Goal: Transaction & Acquisition: Purchase product/service

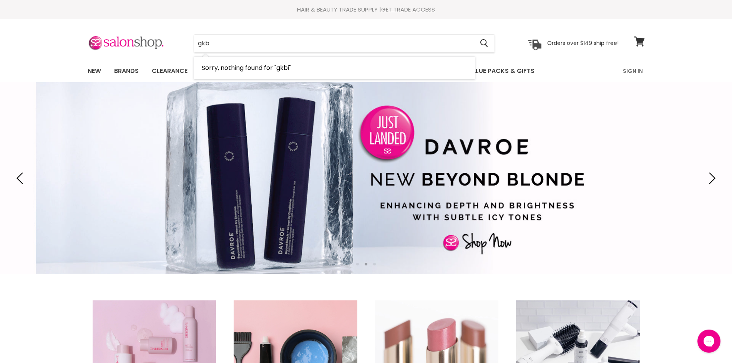
type input "gk"
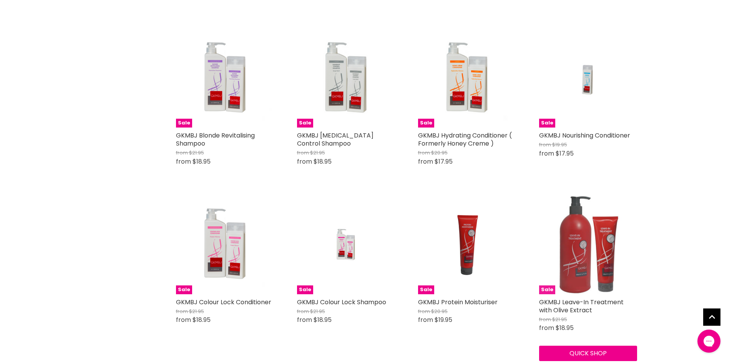
scroll to position [307, 0]
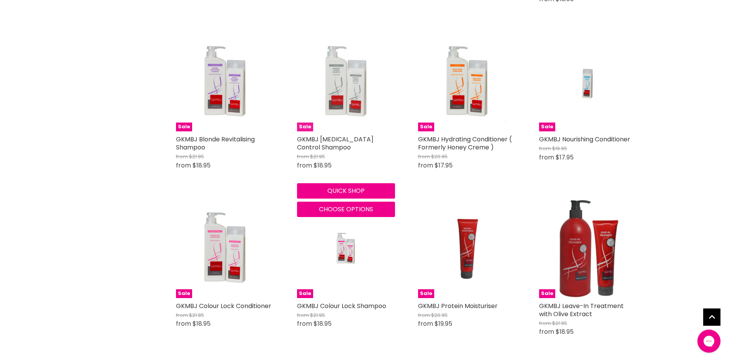
click at [338, 103] on img "Main content" at bounding box center [346, 82] width 98 height 98
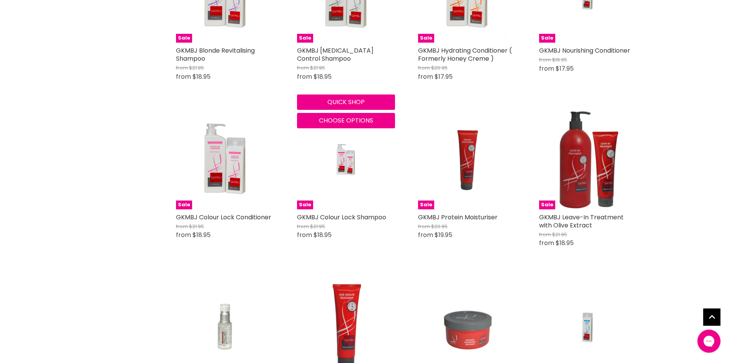
scroll to position [423, 0]
